Goal: Task Accomplishment & Management: Use online tool/utility

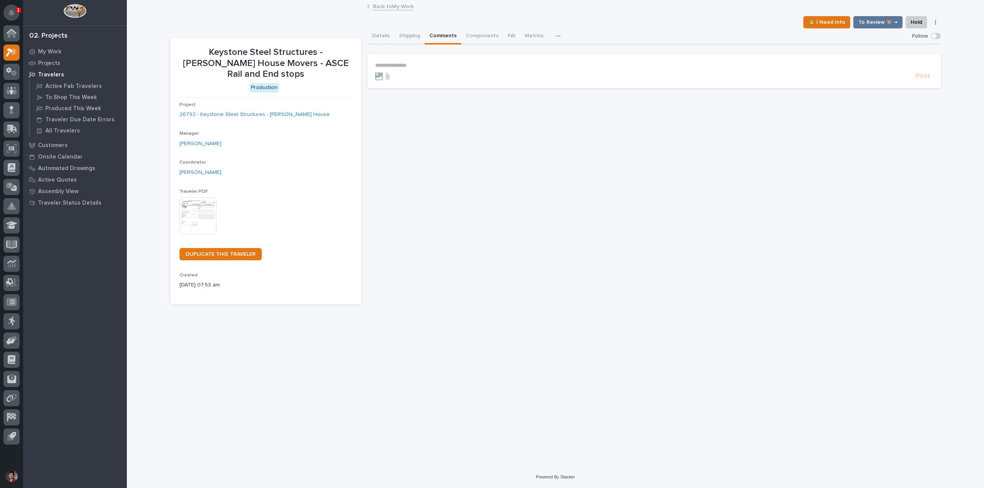
click at [15, 13] on button "Notifications" at bounding box center [11, 13] width 16 height 16
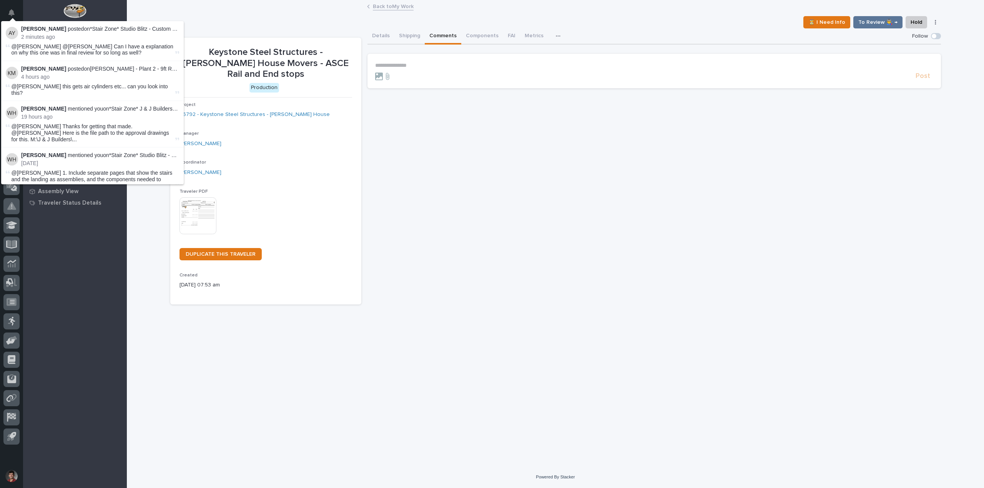
click at [21, 7] on div "Adam Yutzy posted on *Stair Zone* Studio Blitz - Custom Switchback : 2 minutes …" at bounding box center [11, 244] width 23 height 488
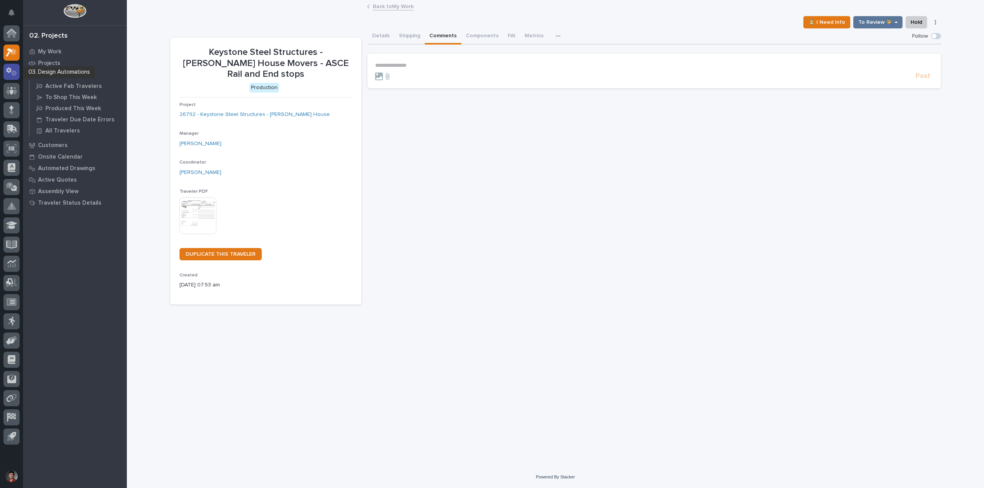
click at [19, 73] on div at bounding box center [11, 72] width 16 height 16
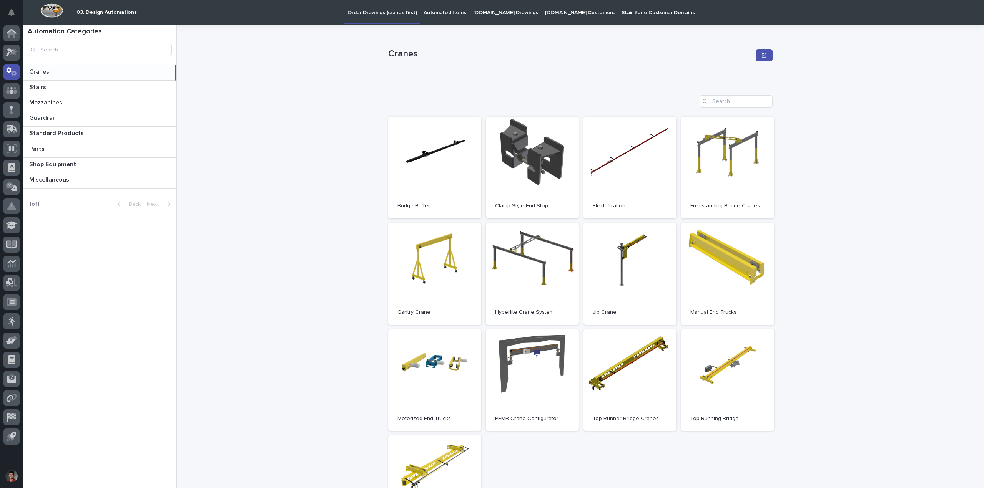
click at [79, 72] on p at bounding box center [100, 71] width 142 height 7
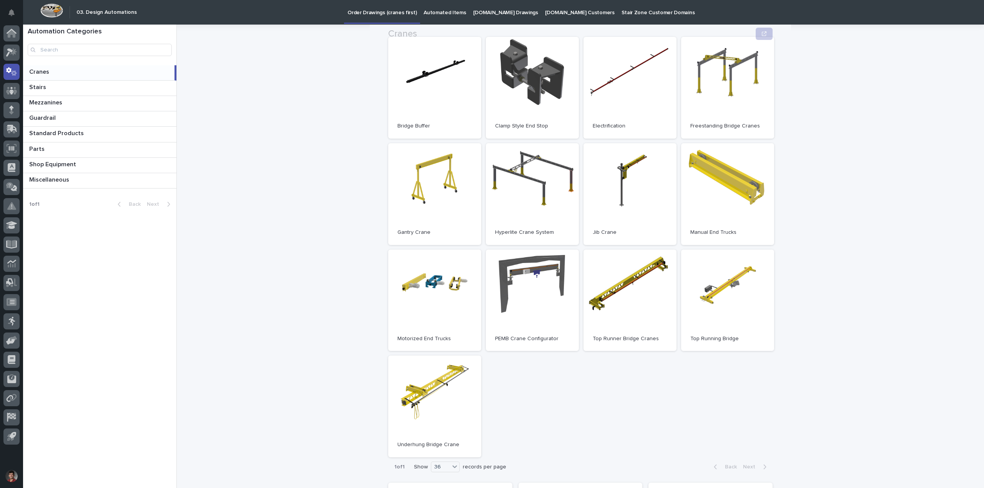
scroll to position [115, 0]
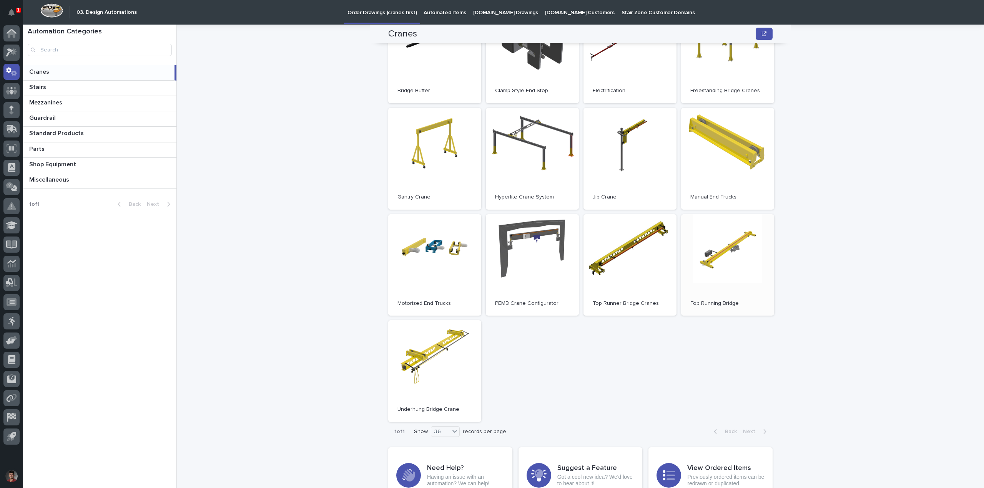
click at [732, 278] on link "Open" at bounding box center [727, 265] width 93 height 102
click at [726, 261] on link "Open" at bounding box center [727, 265] width 93 height 102
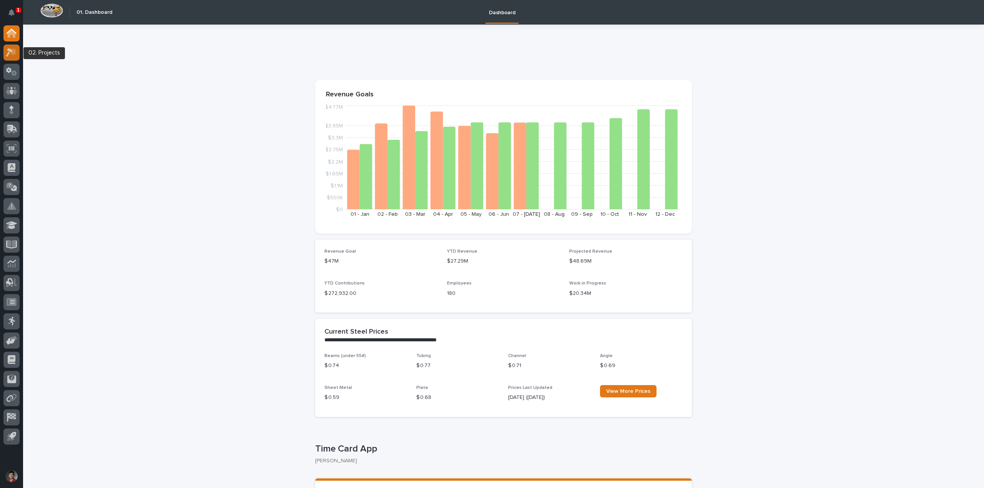
click at [14, 54] on icon at bounding box center [11, 52] width 11 height 9
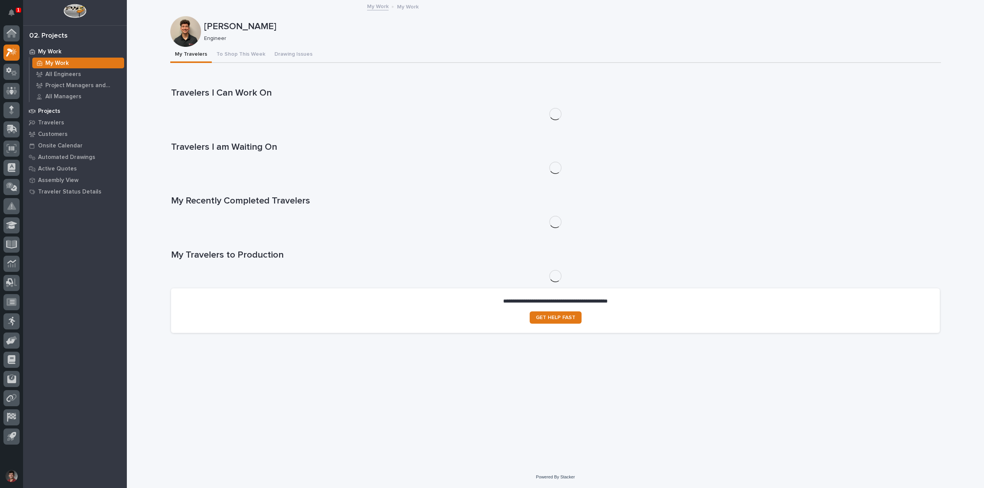
click at [54, 110] on p "Projects" at bounding box center [49, 111] width 22 height 7
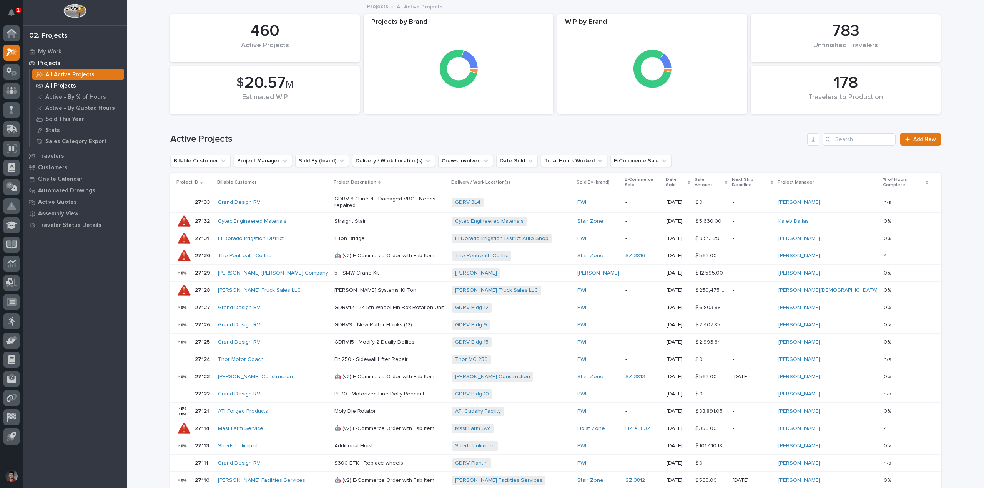
click at [59, 82] on div "All Projects" at bounding box center [78, 85] width 92 height 11
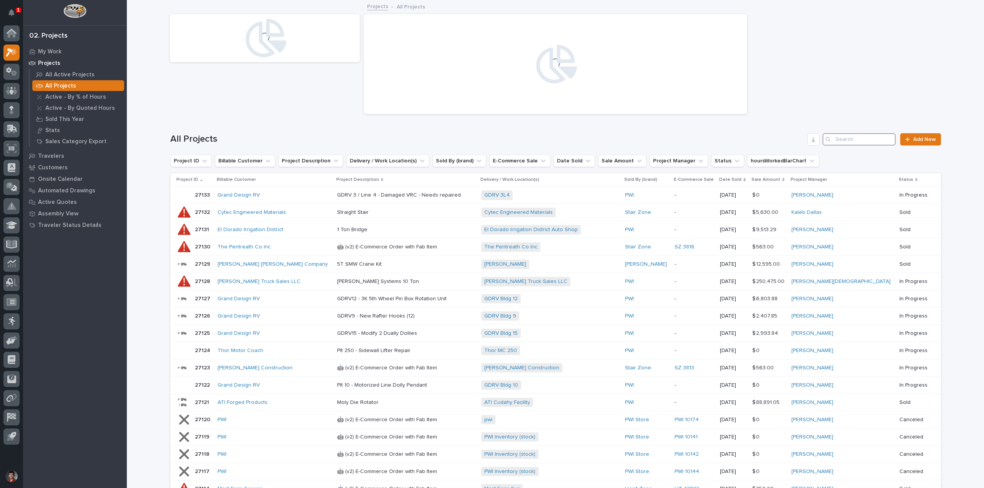
click at [847, 135] on input "Search" at bounding box center [858, 139] width 73 height 12
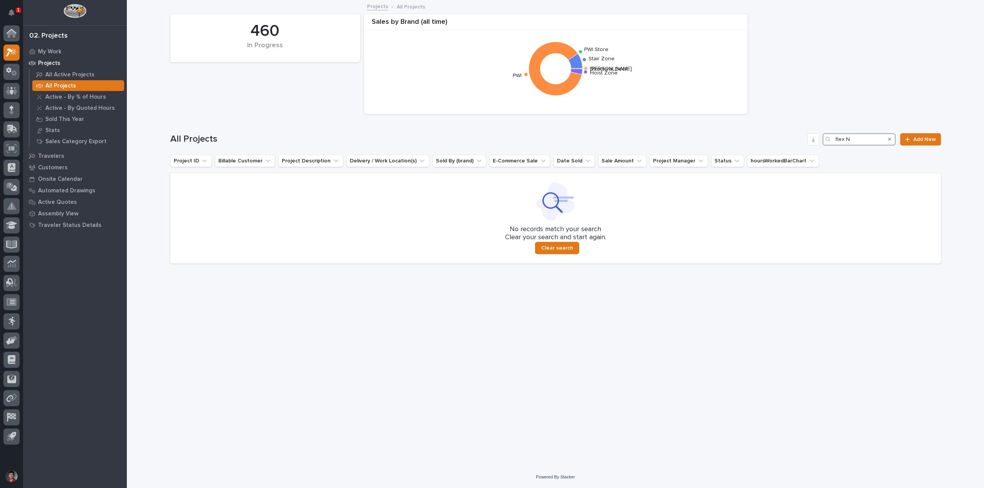
drag, startPoint x: 825, startPoint y: 146, endPoint x: 816, endPoint y: 146, distance: 9.2
click at [816, 146] on div "All Projects flex N Add New" at bounding box center [555, 136] width 771 height 37
type input "flex N"
click at [64, 78] on p "All Active Projects" at bounding box center [69, 74] width 49 height 7
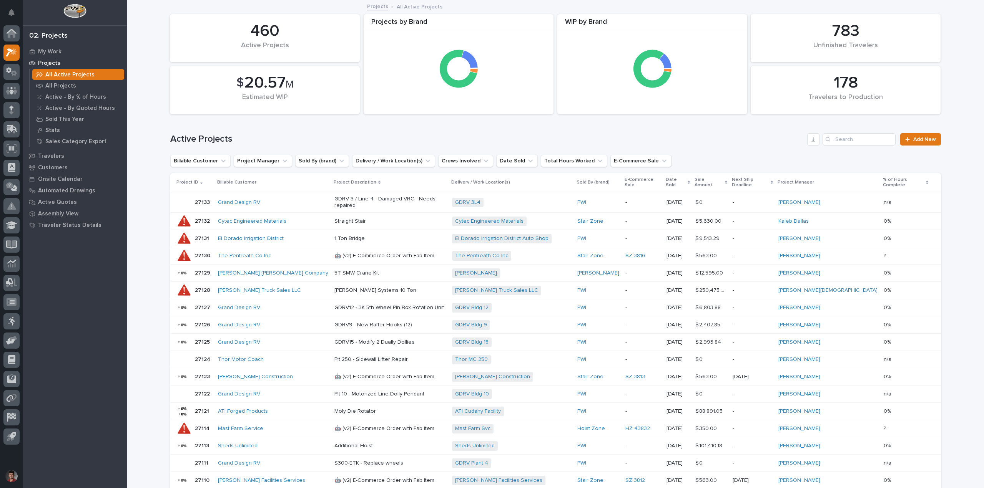
click at [63, 86] on p "All Projects" at bounding box center [60, 86] width 31 height 7
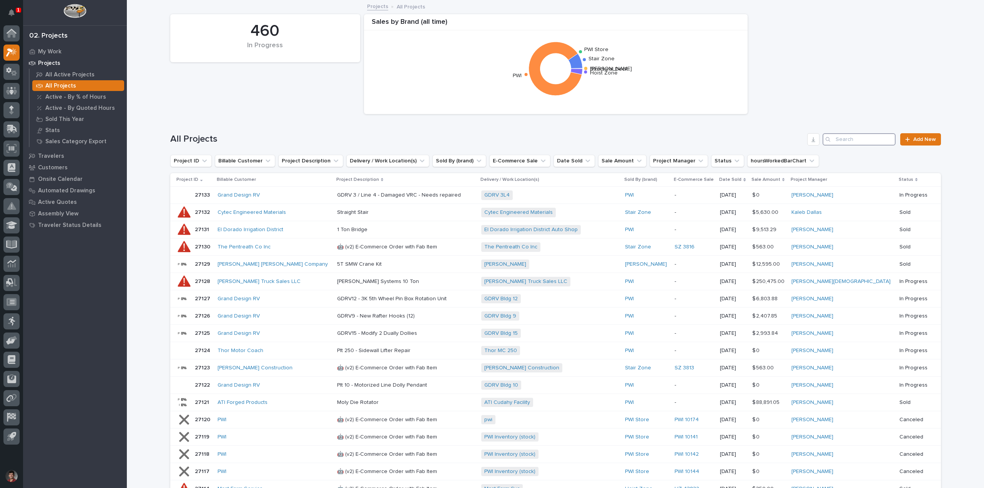
click at [859, 139] on input "Search" at bounding box center [858, 139] width 73 height 12
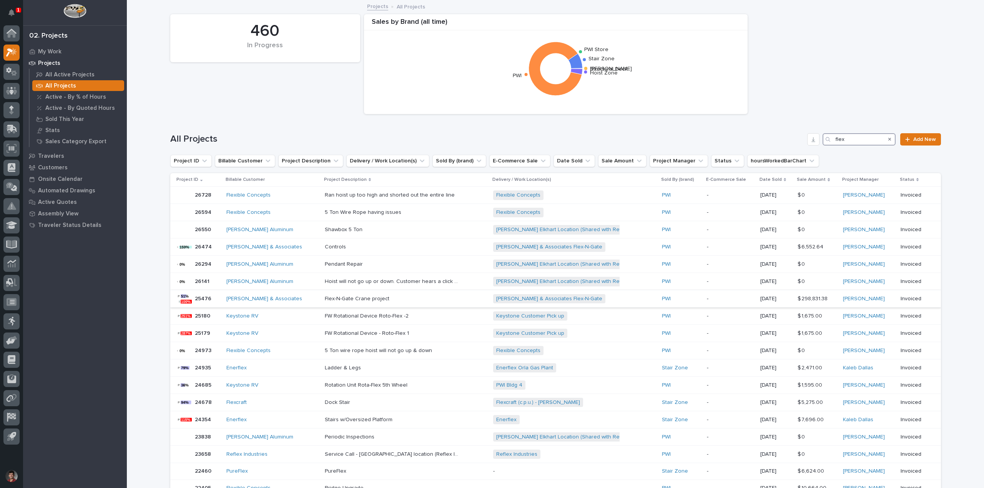
type input "flex"
click at [279, 298] on div "[PERSON_NAME] & Associates" at bounding box center [272, 299] width 92 height 7
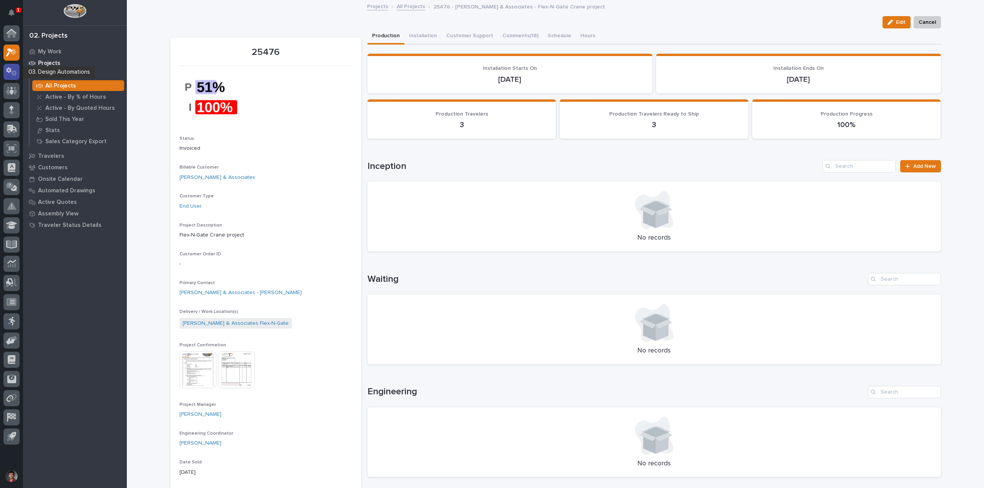
click at [6, 76] on div at bounding box center [11, 72] width 16 height 16
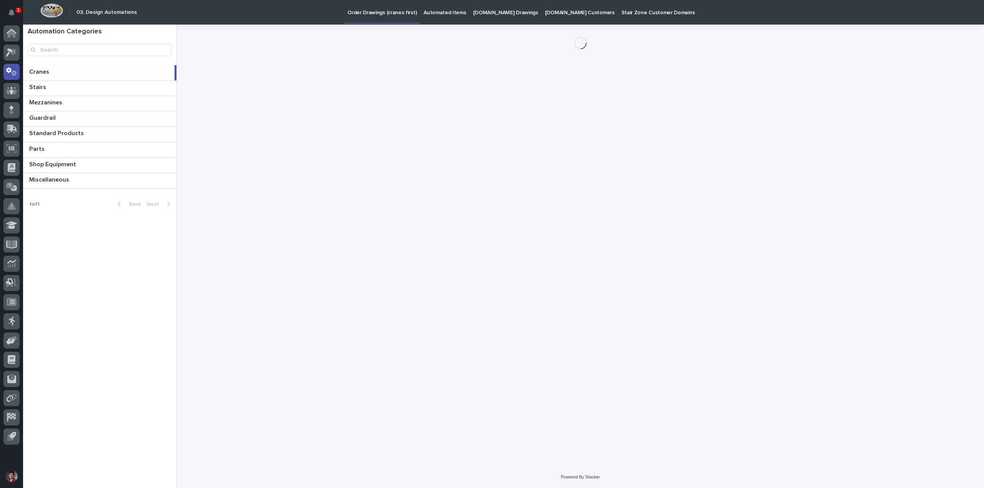
click at [442, 13] on p "Automated Items" at bounding box center [444, 8] width 42 height 16
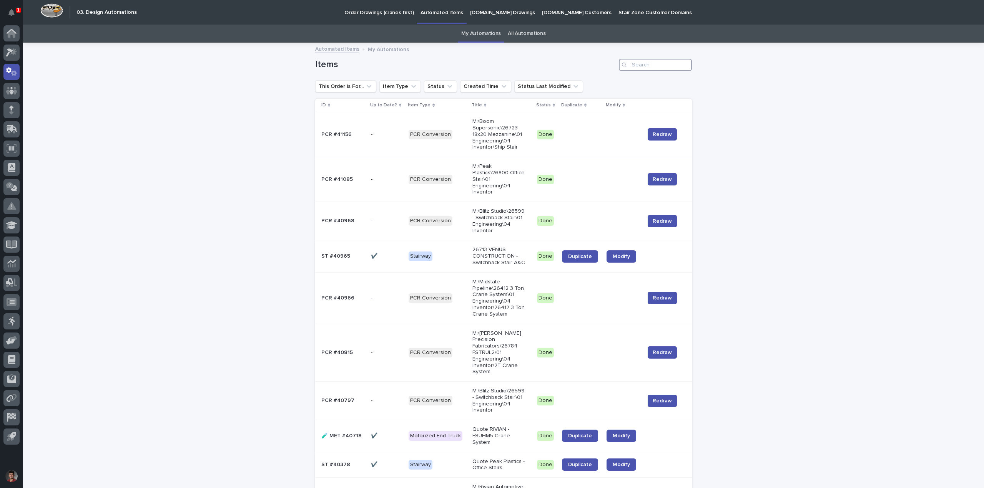
click at [661, 68] on input "Search" at bounding box center [655, 65] width 73 height 12
drag, startPoint x: 504, startPoint y: 37, endPoint x: 510, endPoint y: 37, distance: 6.6
click at [504, 37] on div "All Automations" at bounding box center [526, 34] width 45 height 18
click at [523, 36] on link "All Automations" at bounding box center [527, 34] width 38 height 18
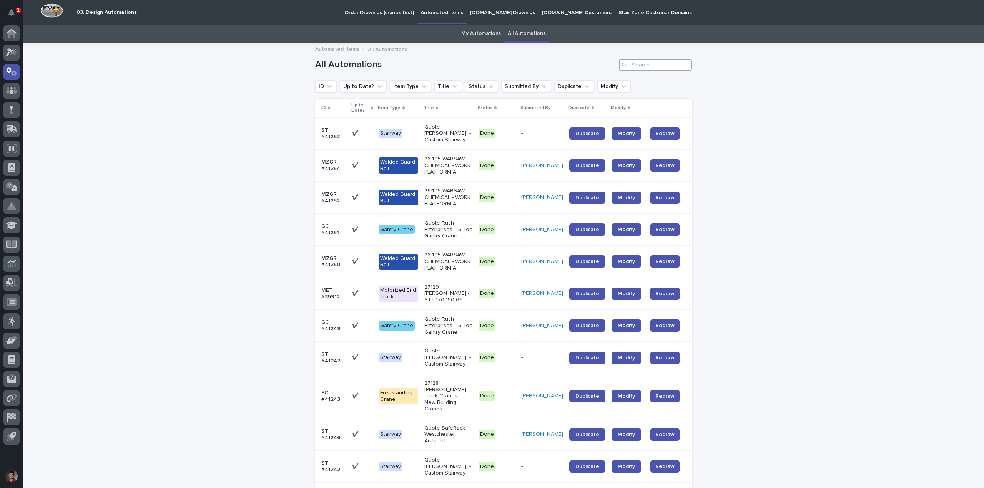
click at [634, 67] on input "Search" at bounding box center [655, 65] width 73 height 12
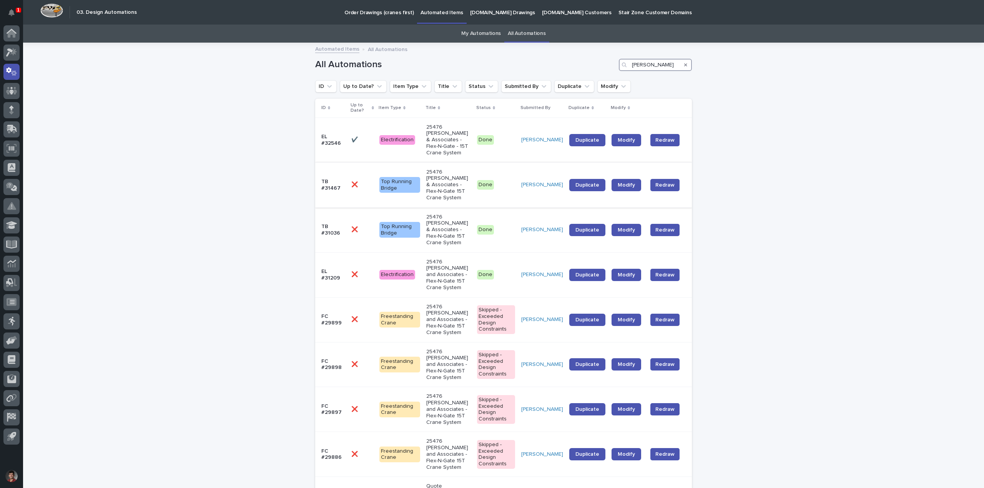
type input "[PERSON_NAME]"
click at [500, 180] on p "Done" at bounding box center [496, 185] width 38 height 10
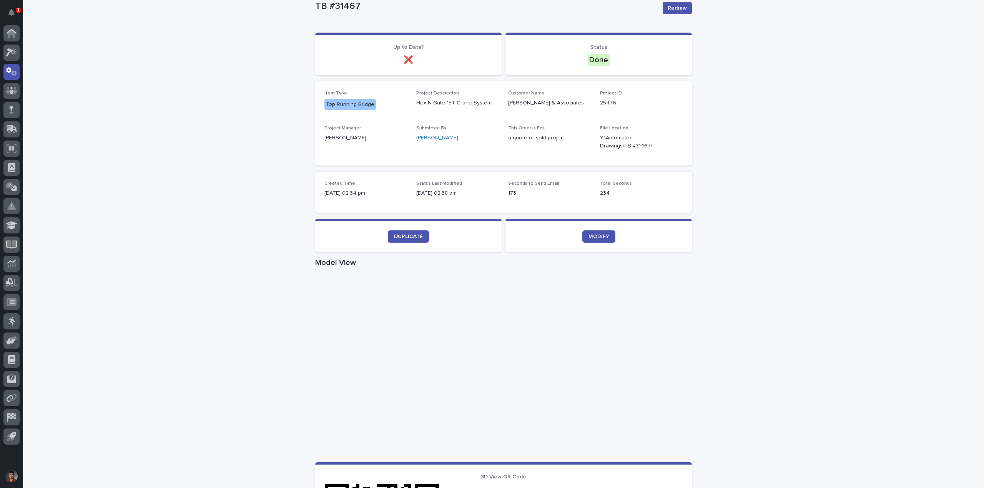
scroll to position [154, 0]
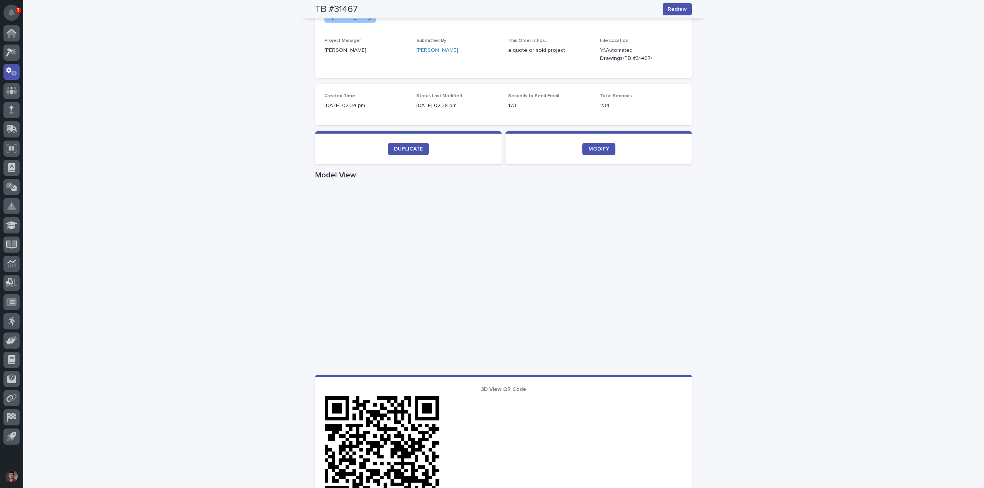
click at [14, 10] on icon "Notifications" at bounding box center [11, 12] width 6 height 7
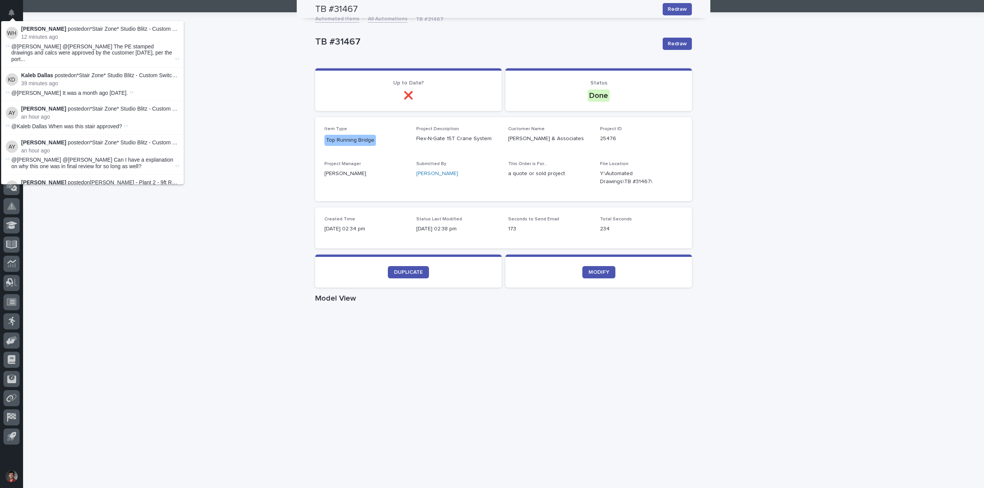
scroll to position [0, 0]
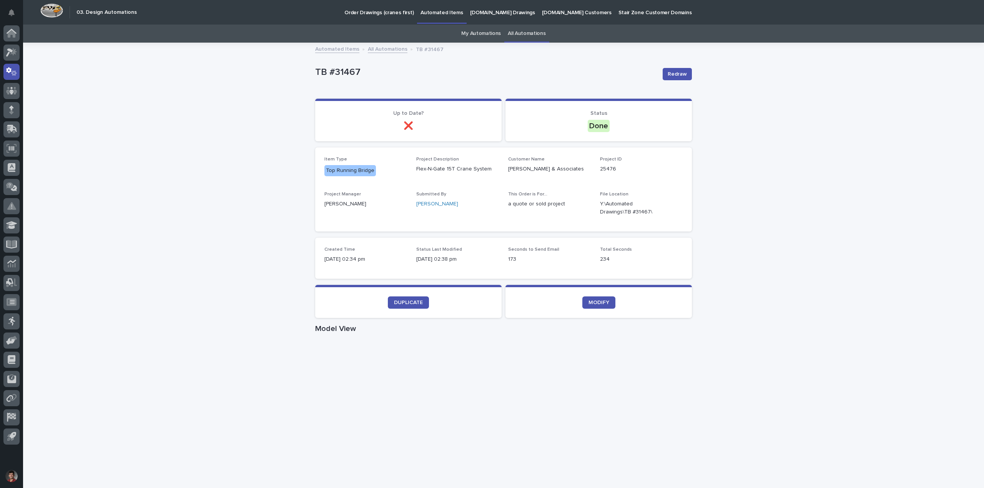
click at [228, 76] on div "Loading... Saving… Loading... Saving… TB #31467 Redraw TB #31467 Redraw Sorry, …" at bounding box center [503, 444] width 961 height 803
click at [429, 11] on p "Automated Items" at bounding box center [441, 8] width 42 height 16
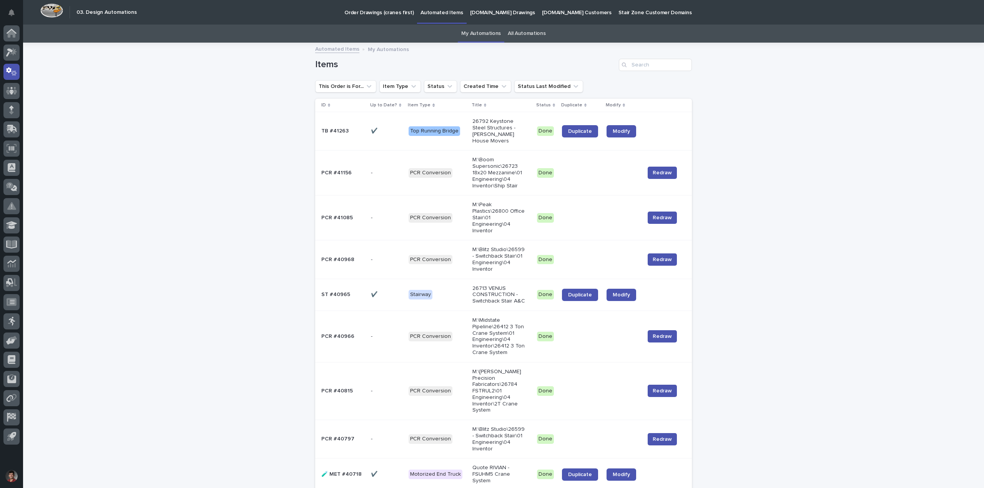
click at [534, 124] on td "Done" at bounding box center [546, 131] width 25 height 38
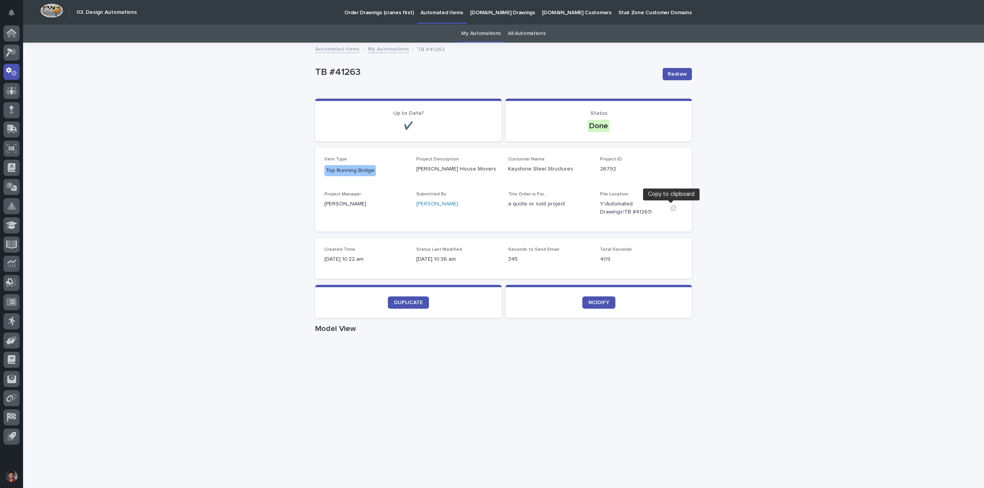
click at [670, 209] on icon "button" at bounding box center [673, 208] width 6 height 6
click at [671, 208] on icon "button" at bounding box center [673, 208] width 6 height 6
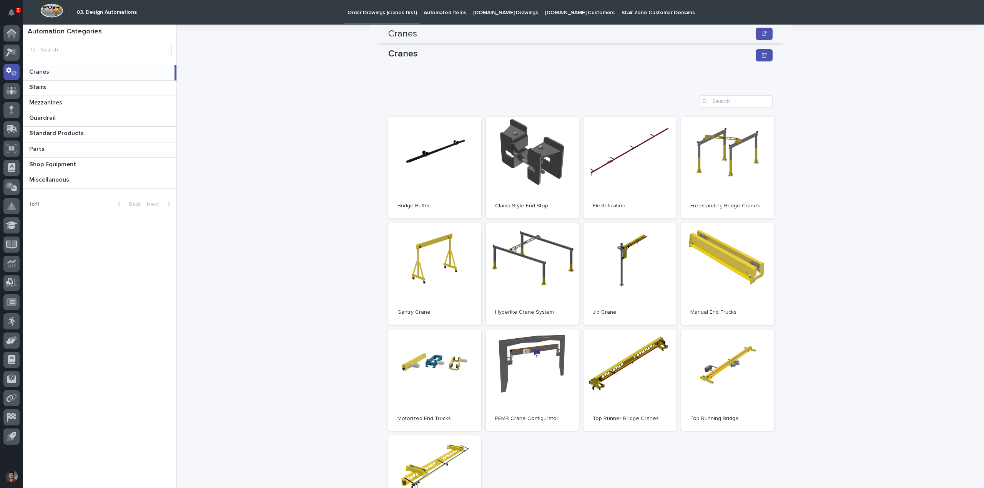
scroll to position [115, 0]
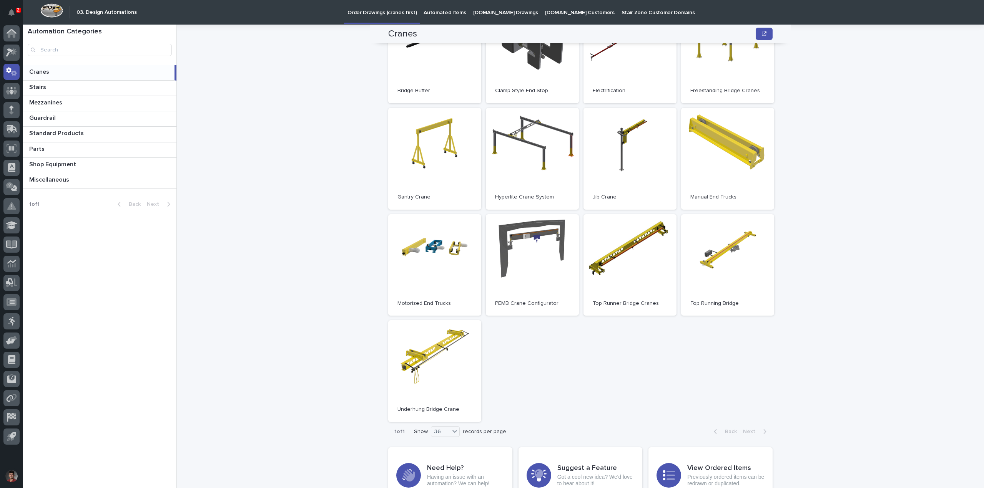
click at [442, 8] on p "Automated Items" at bounding box center [444, 8] width 42 height 16
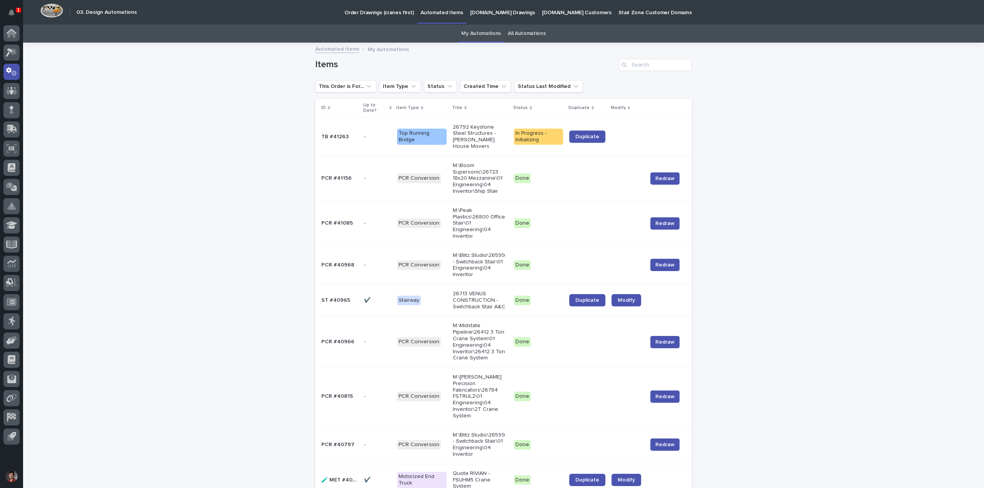
click at [492, 135] on p "26792 Keystone Steel Structures - [PERSON_NAME] House Movers" at bounding box center [480, 137] width 55 height 26
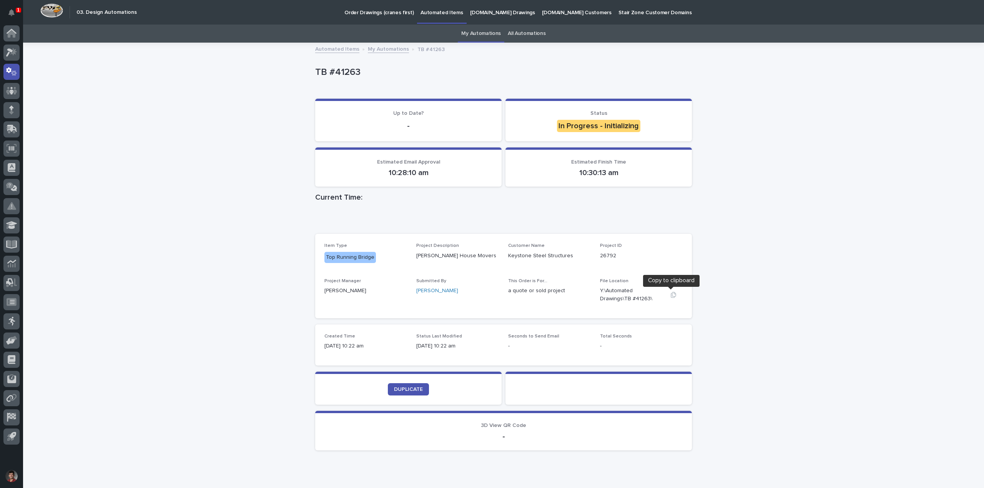
click at [671, 294] on icon "button" at bounding box center [673, 295] width 5 height 6
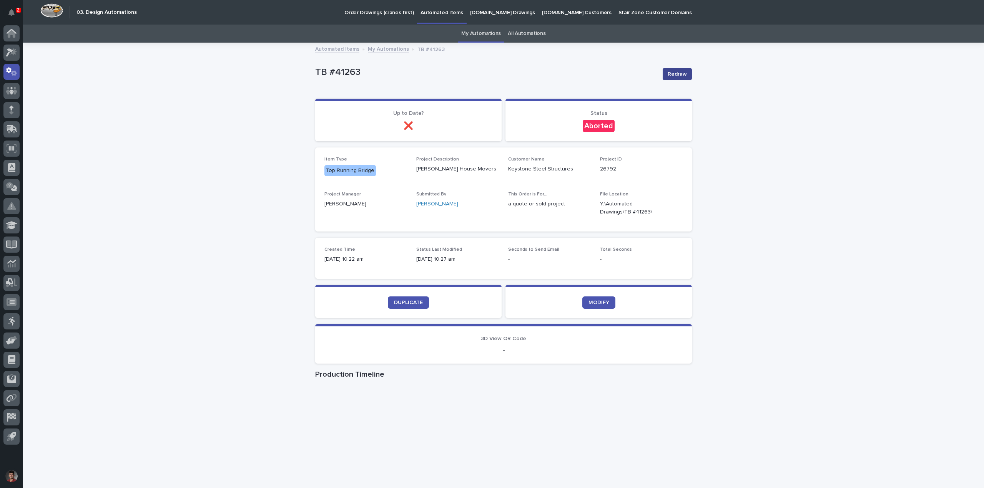
click at [668, 73] on span "Redraw" at bounding box center [677, 74] width 19 height 8
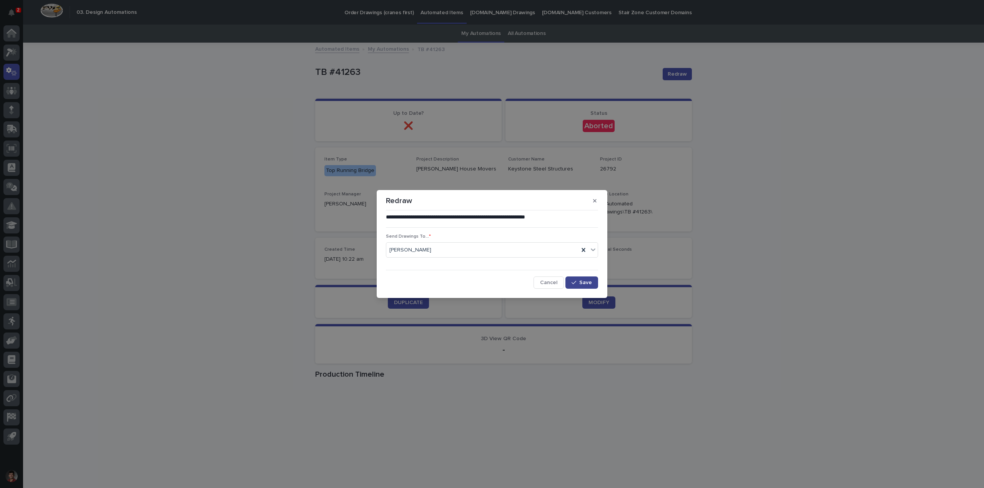
click at [575, 284] on icon "button" at bounding box center [573, 282] width 5 height 5
